Goal: Transaction & Acquisition: Subscribe to service/newsletter

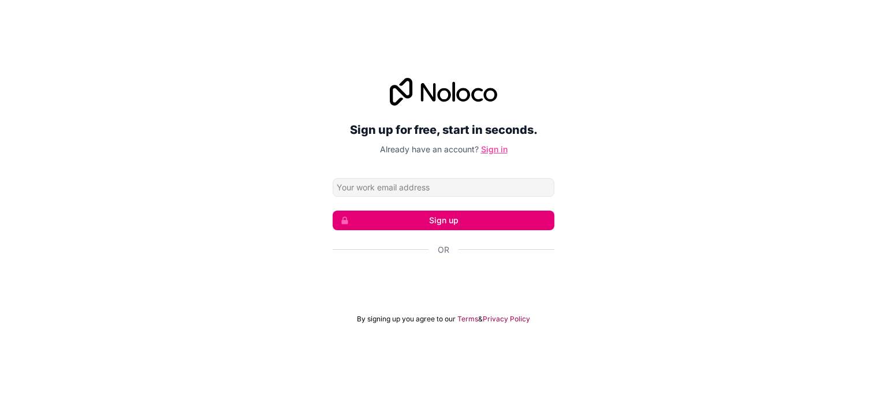
click at [498, 147] on link "Sign in" at bounding box center [494, 149] width 27 height 10
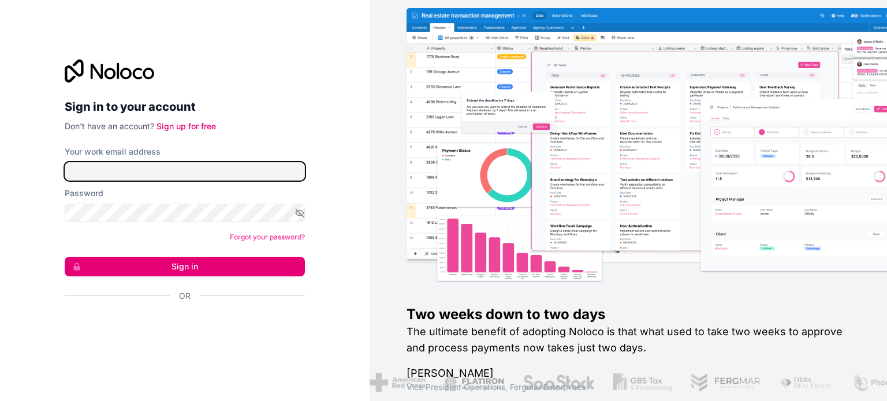
click at [144, 170] on input "Your work email address" at bounding box center [185, 171] width 240 height 18
type input "tom.saweyr00@gmail.com"
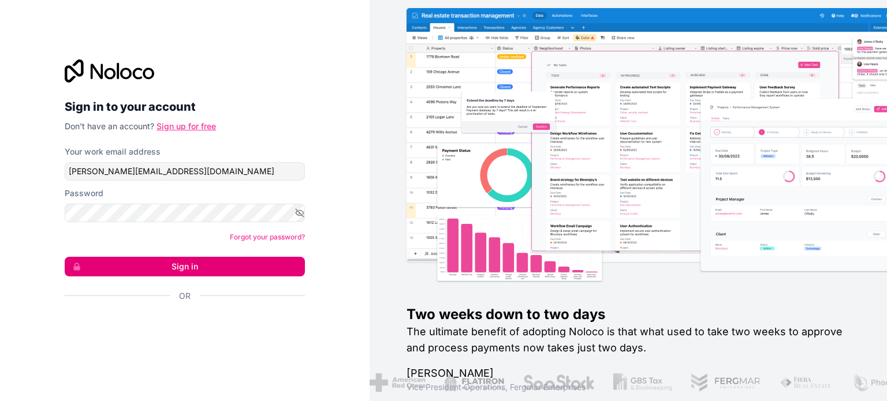
click at [169, 126] on link "Sign up for free" at bounding box center [185, 126] width 59 height 10
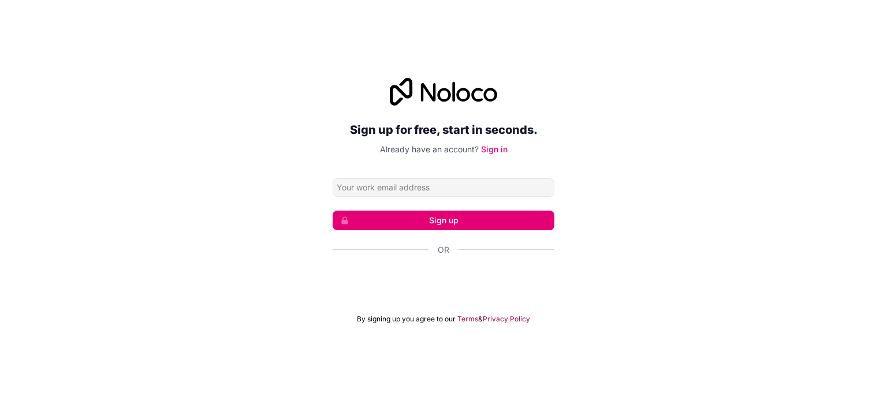
click at [421, 186] on input "Email address" at bounding box center [443, 187] width 222 height 18
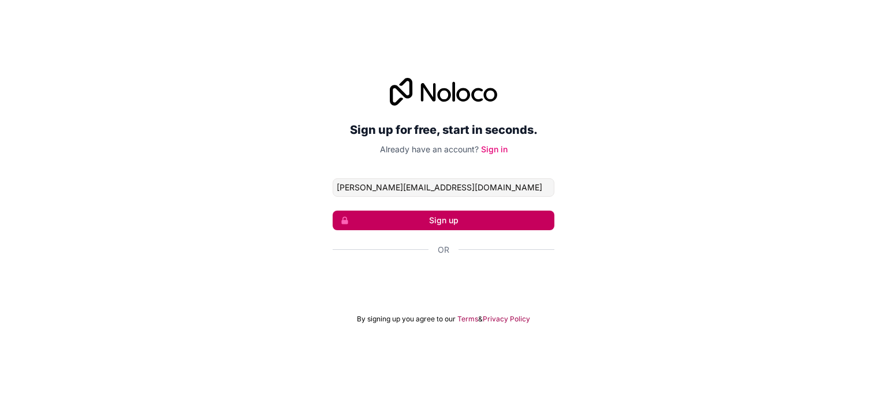
type input "tom.saweyr00@gmail.com"
click at [471, 220] on button "Sign up" at bounding box center [443, 221] width 222 height 20
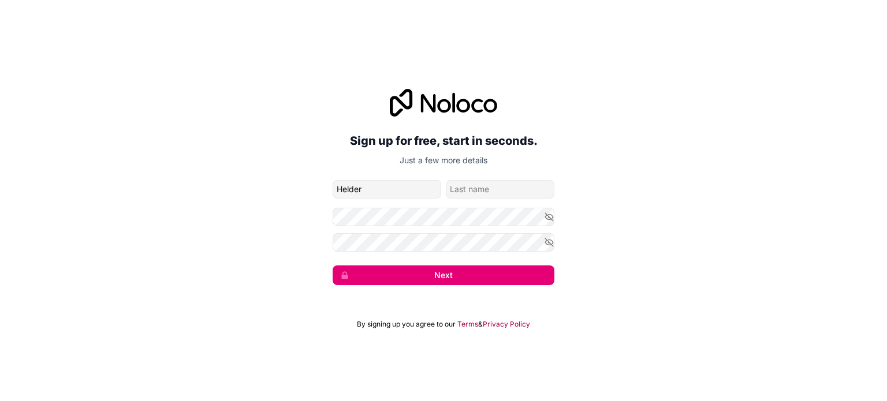
type input "Helder"
type input "Tavares"
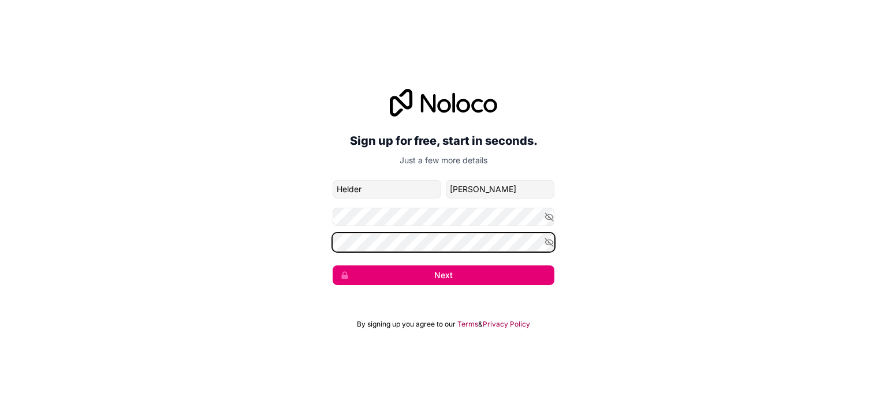
click at [332, 266] on button "Next" at bounding box center [443, 276] width 222 height 20
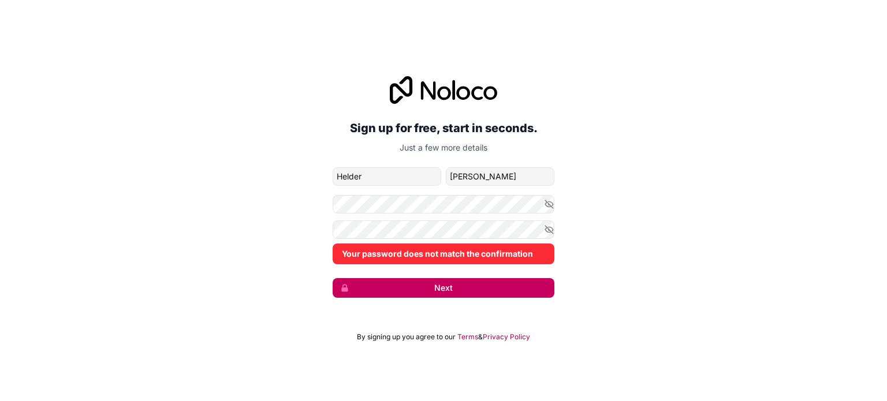
click at [411, 290] on button "Next" at bounding box center [443, 288] width 222 height 20
click at [551, 205] on icon "button" at bounding box center [549, 204] width 8 height 8
click at [550, 231] on icon "button" at bounding box center [549, 229] width 8 height 5
click at [544, 230] on icon "button" at bounding box center [549, 230] width 10 height 10
click at [549, 207] on icon "button" at bounding box center [549, 203] width 8 height 5
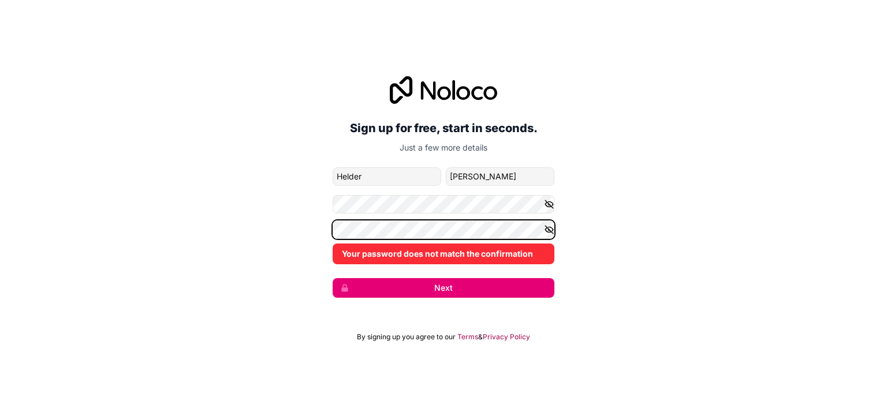
click at [232, 223] on div "Sign up for free, start in seconds. Just a few more details tom.saweyr00@gmail.…" at bounding box center [443, 187] width 887 height 254
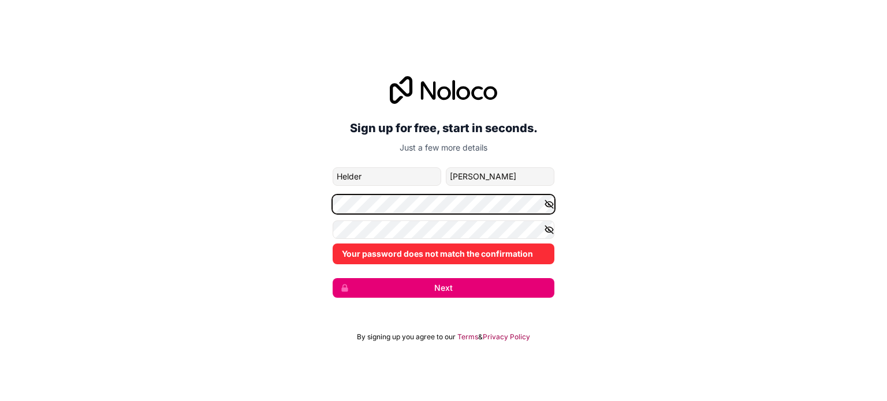
click at [215, 196] on div "Sign up for free, start in seconds. Just a few more details tom.saweyr00@gmail.…" at bounding box center [443, 187] width 887 height 254
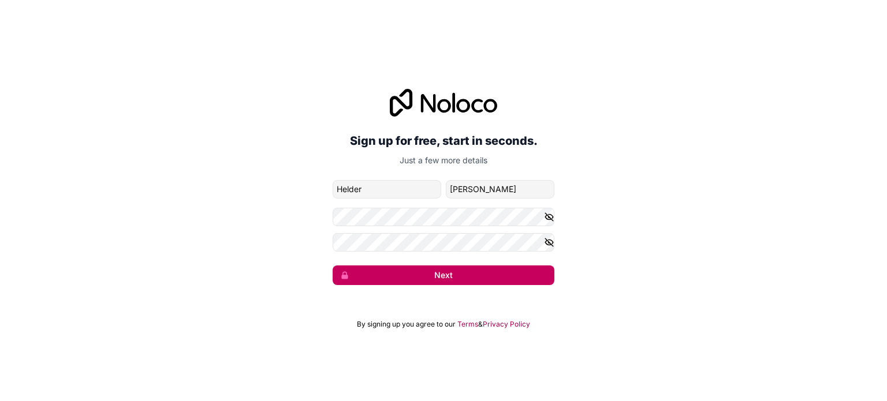
click at [355, 278] on button "Next" at bounding box center [443, 276] width 222 height 20
